Goal: Use online tool/utility: Utilize a website feature to perform a specific function

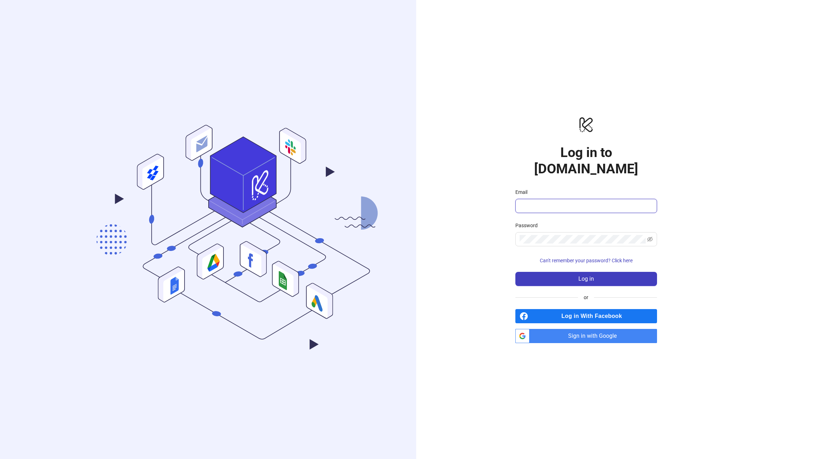
click at [553, 202] on input "Email" at bounding box center [586, 206] width 132 height 9
type input "**********"
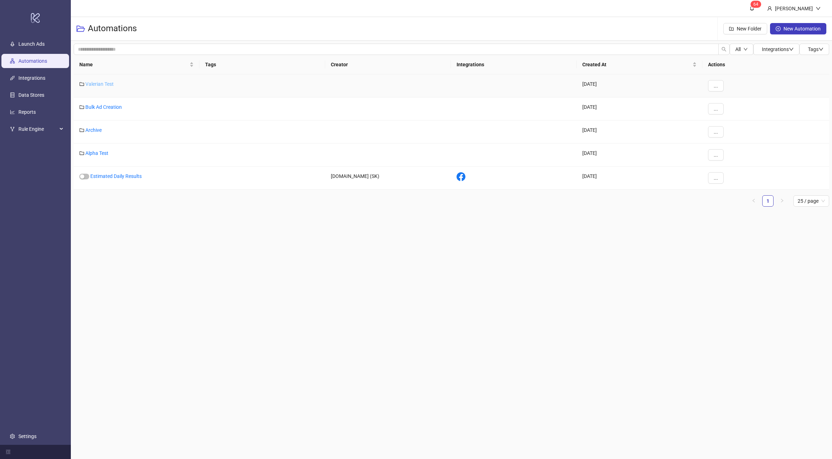
click at [94, 85] on link "Valerian Test" at bounding box center [99, 84] width 28 height 6
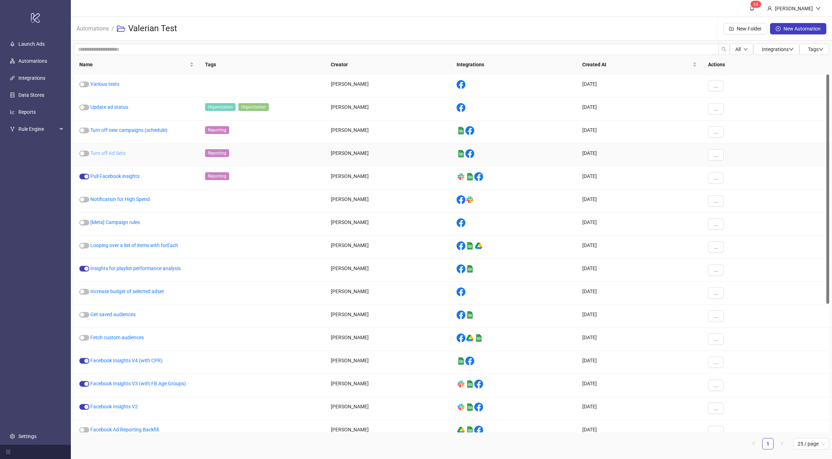
click at [106, 154] on link "Turn off Ad Sets" at bounding box center [107, 153] width 35 height 6
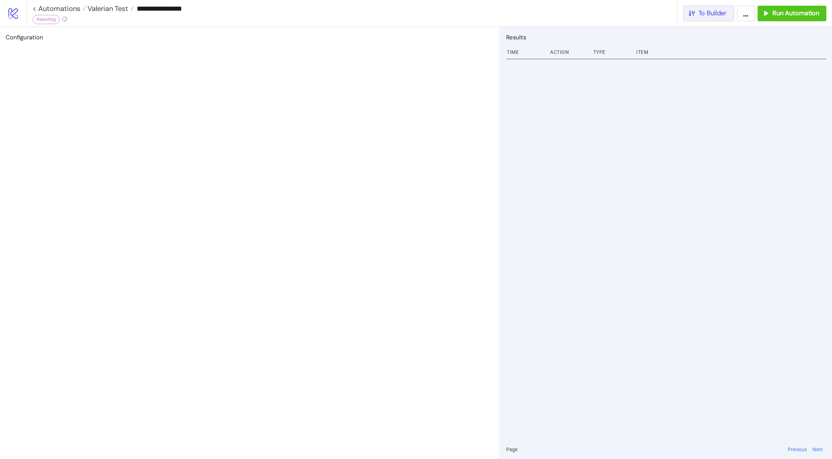
click at [698, 17] on div "To Builder" at bounding box center [707, 13] width 39 height 8
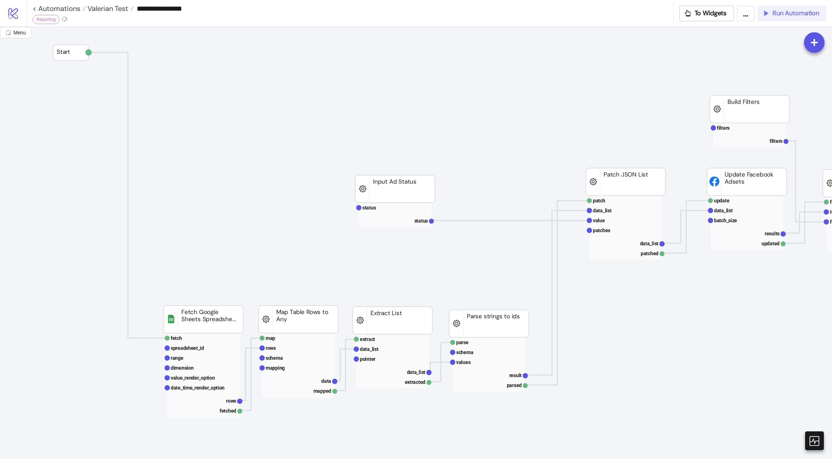
drag, startPoint x: 775, startPoint y: 17, endPoint x: 632, endPoint y: 132, distance: 184.2
click at [633, 132] on div "**********" at bounding box center [416, 229] width 832 height 459
click at [808, 437] on div at bounding box center [814, 440] width 21 height 21
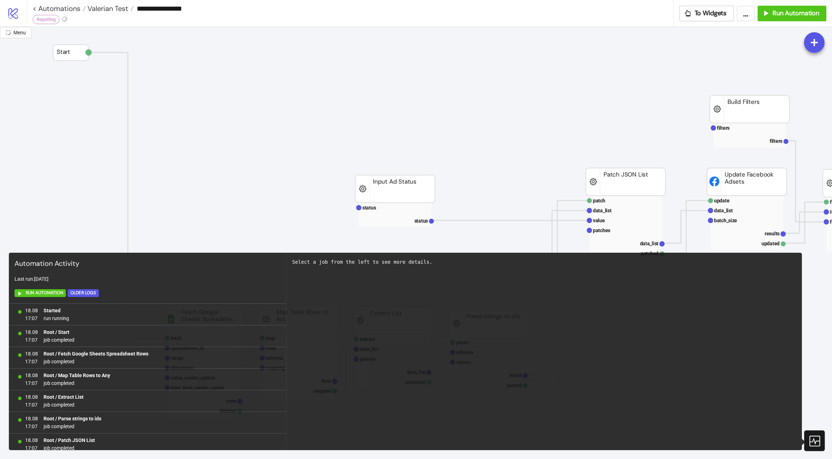
scroll to position [156, 0]
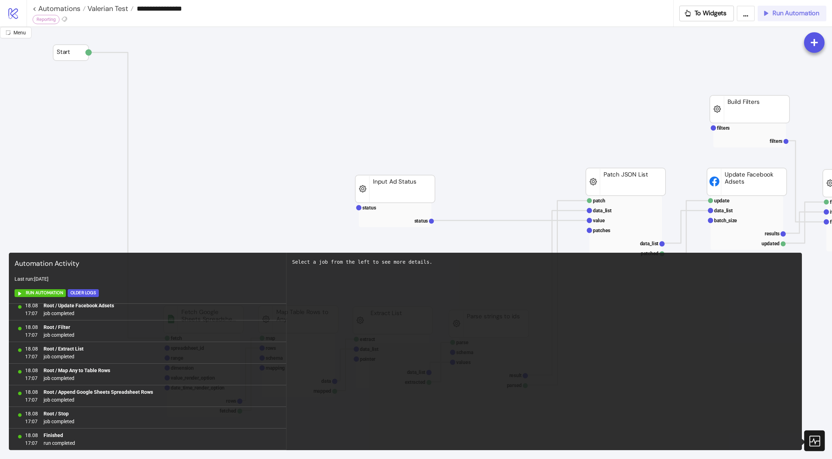
click at [793, 10] on span "Run Automation" at bounding box center [796, 13] width 47 height 8
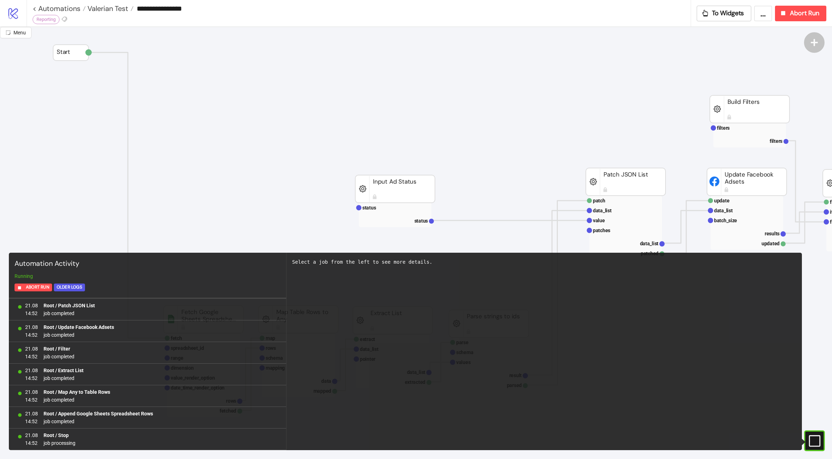
scroll to position [0, 0]
